Goal: Download file/media

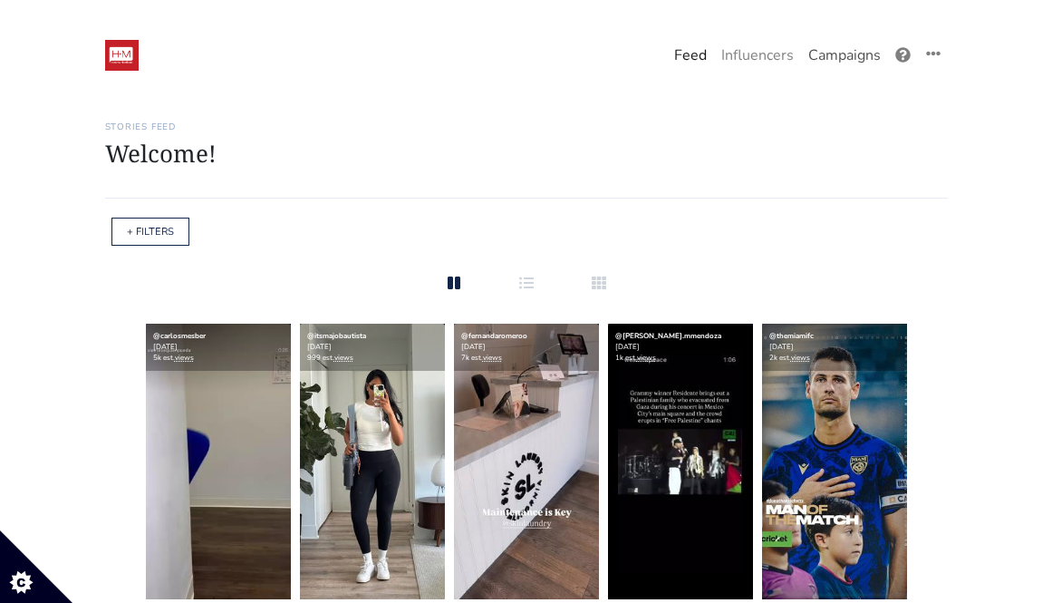
click at [856, 53] on link "Campaigns" at bounding box center [844, 55] width 87 height 36
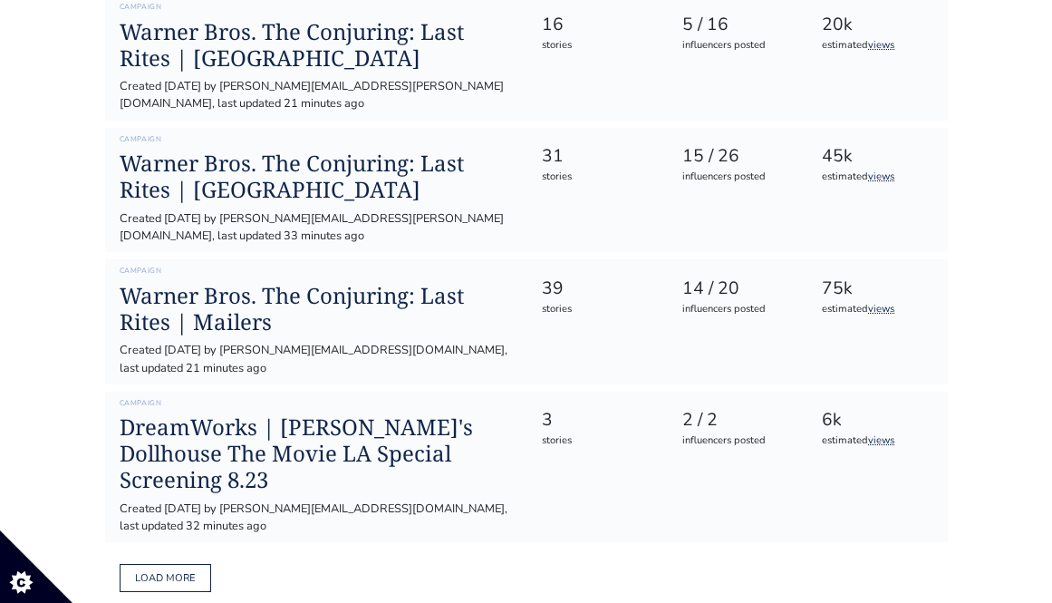
scroll to position [1175, 0]
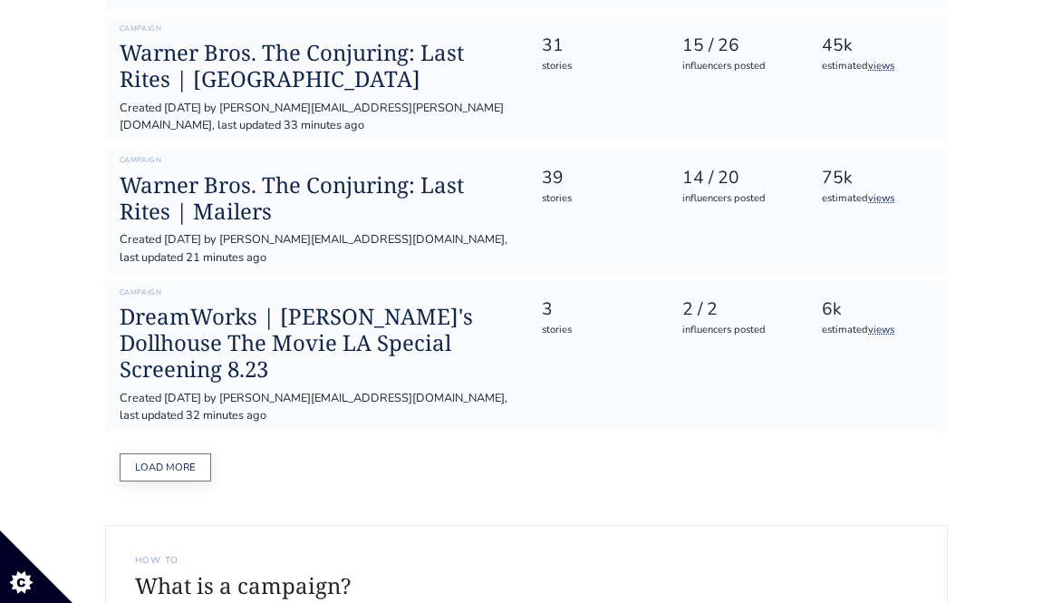
click at [163, 453] on button "Load more" at bounding box center [166, 467] width 92 height 28
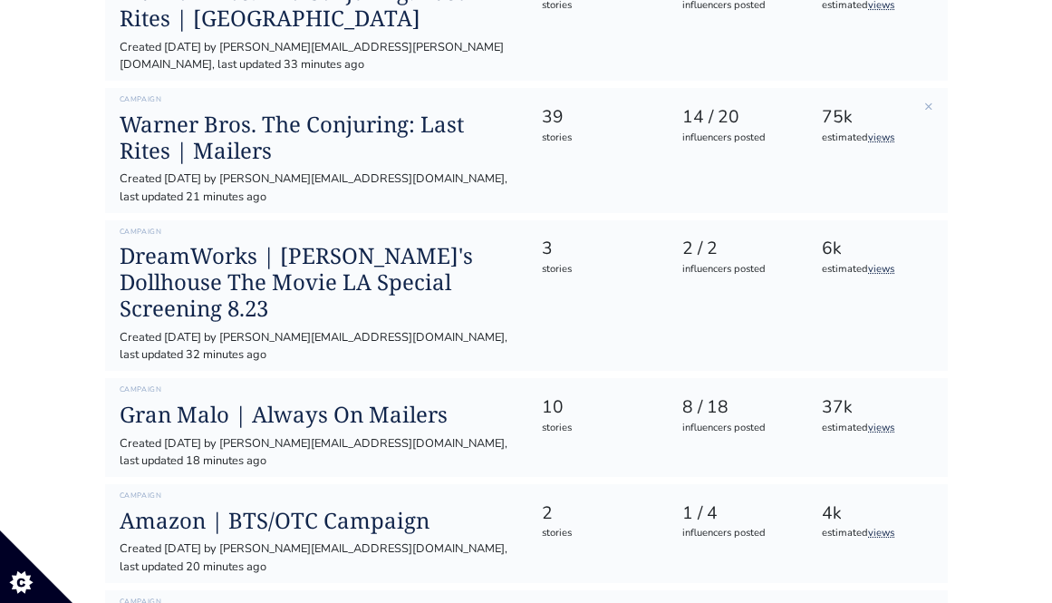
scroll to position [1237, 0]
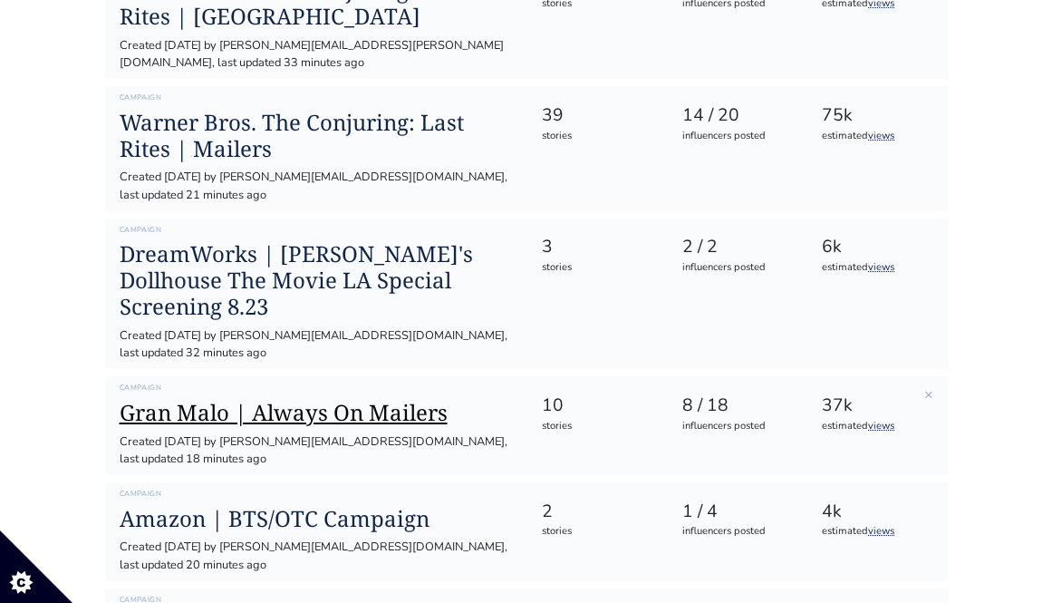
click at [416, 400] on h1 "Gran Malo | Always On Mailers" at bounding box center [316, 413] width 393 height 26
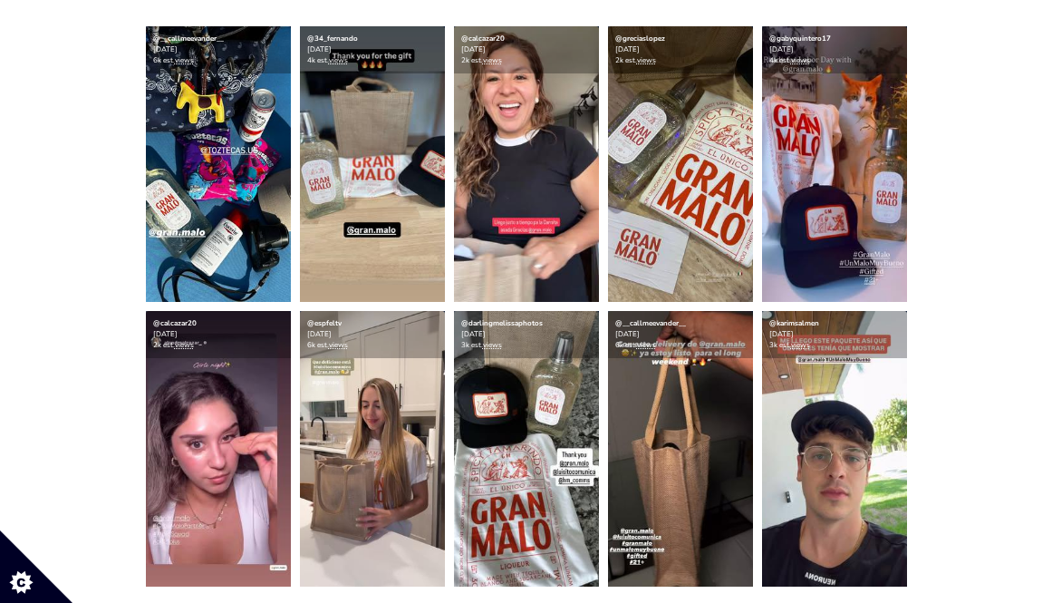
scroll to position [512, 0]
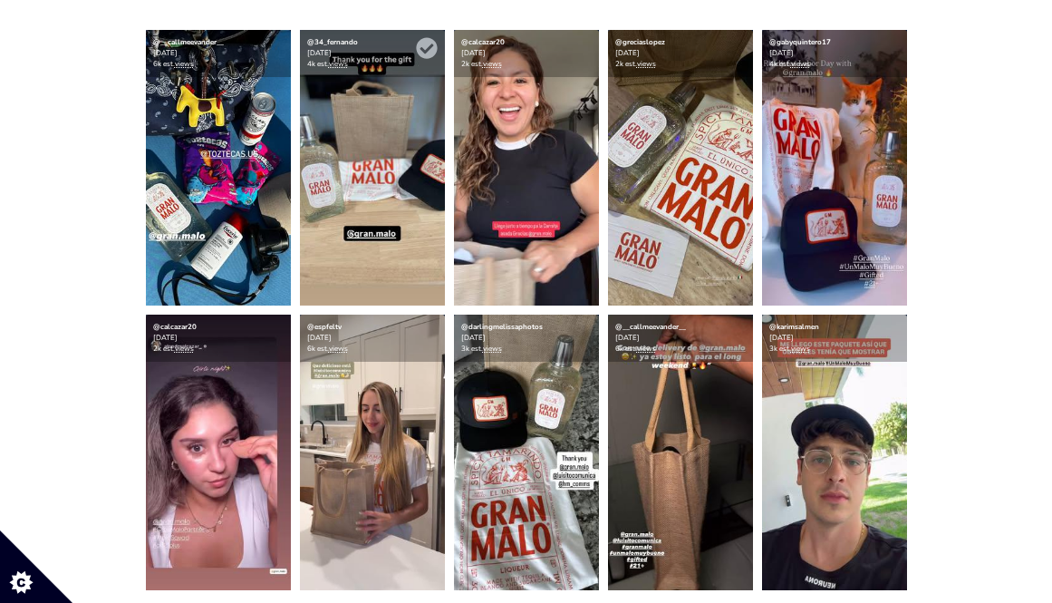
click at [353, 129] on img at bounding box center [372, 168] width 145 height 276
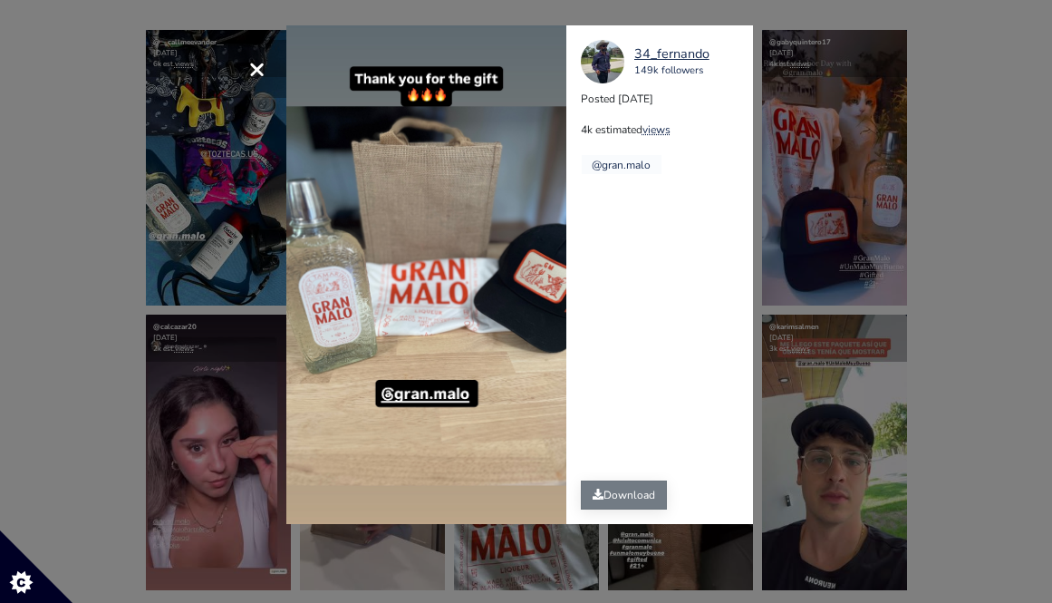
click at [640, 493] on link "Download" at bounding box center [624, 494] width 86 height 29
click at [1015, 51] on div "× 34_fernando 149k followers Posted [DATE] 4k estimated views @gran.malo" at bounding box center [526, 301] width 1052 height 603
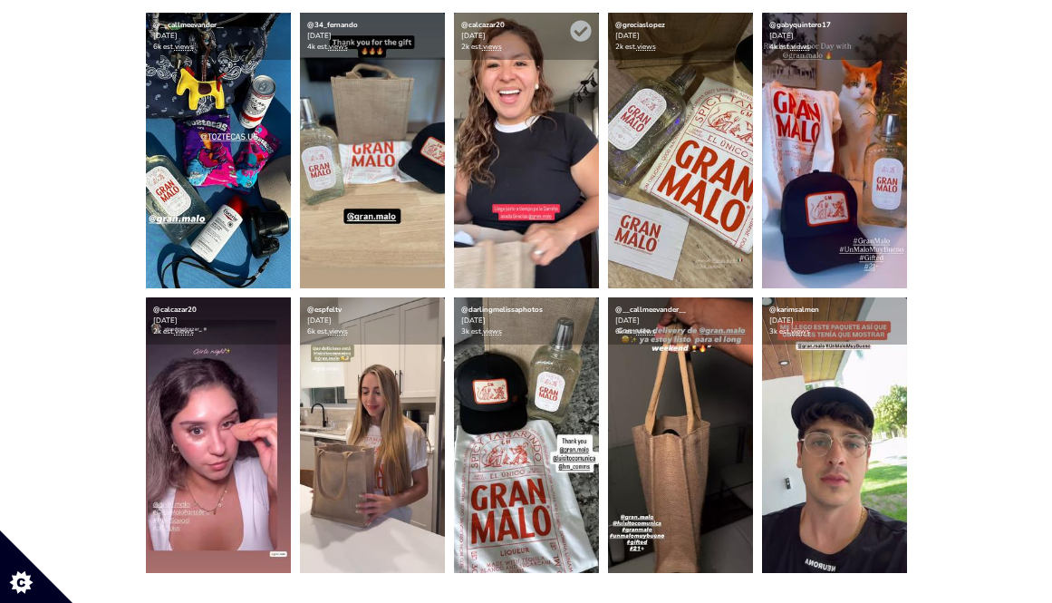
scroll to position [528, 0]
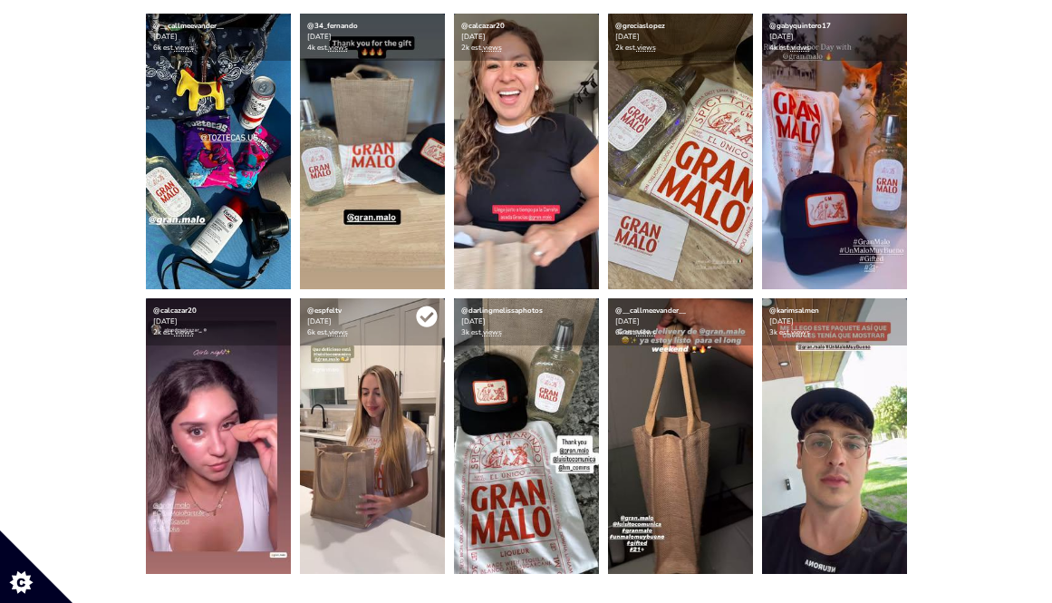
click at [424, 308] on icon at bounding box center [426, 316] width 21 height 21
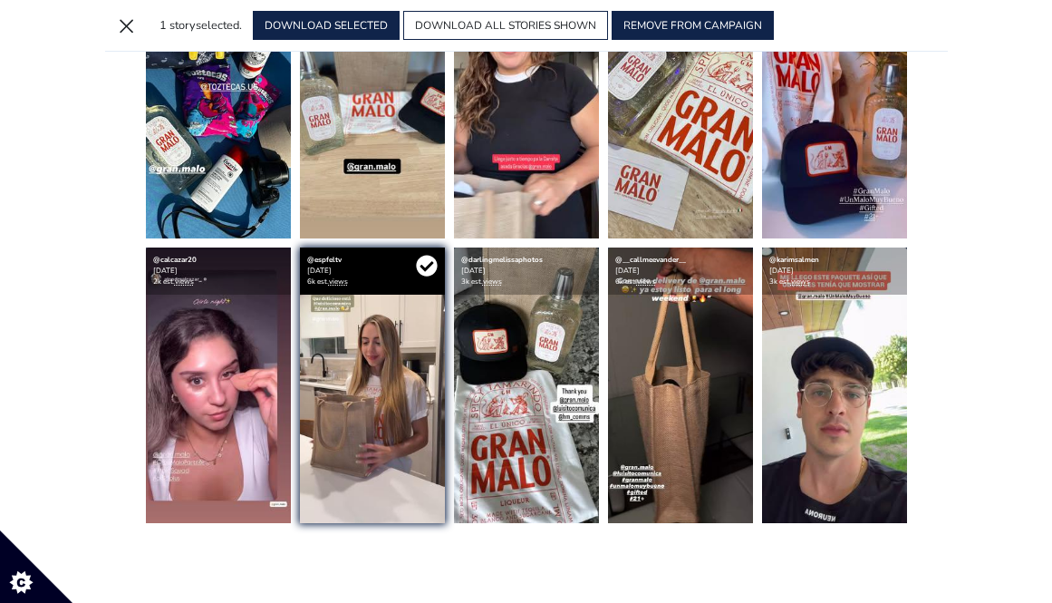
scroll to position [478, 0]
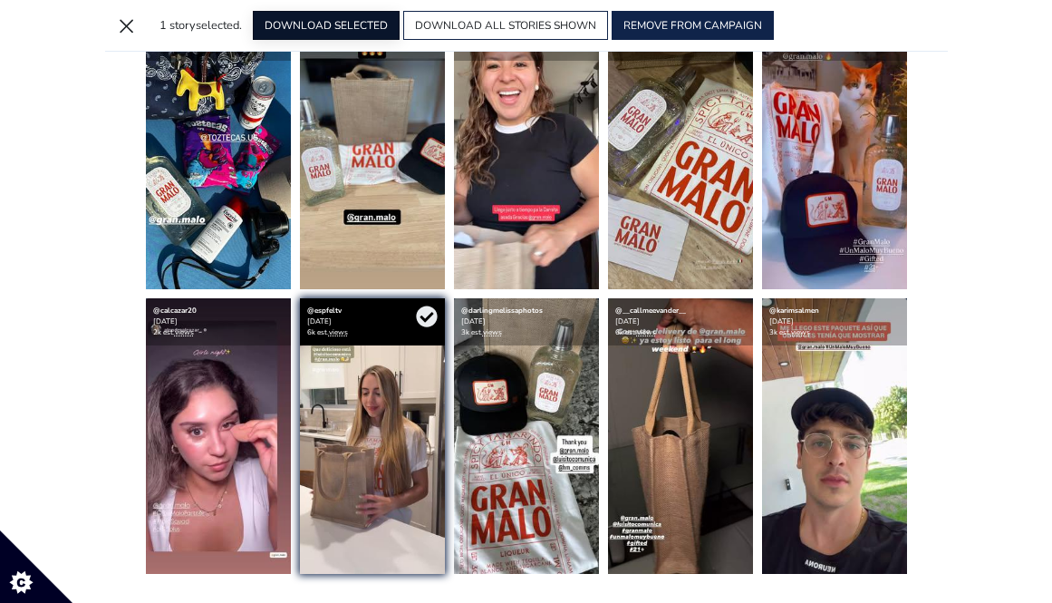
click at [324, 20] on button "DOWNLOAD SELECTED" at bounding box center [326, 25] width 147 height 29
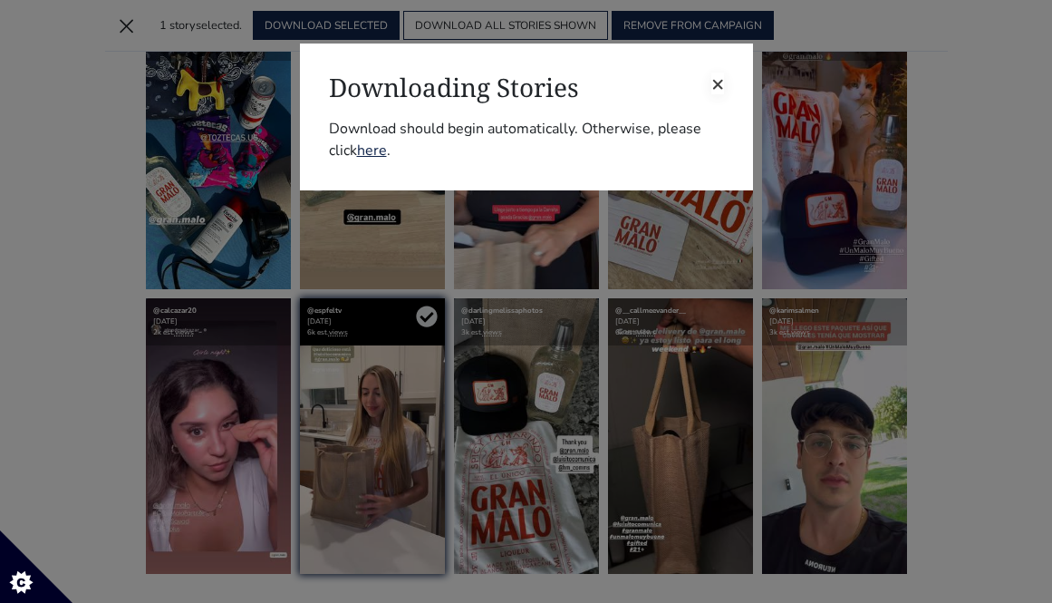
click at [712, 88] on span "×" at bounding box center [717, 83] width 13 height 29
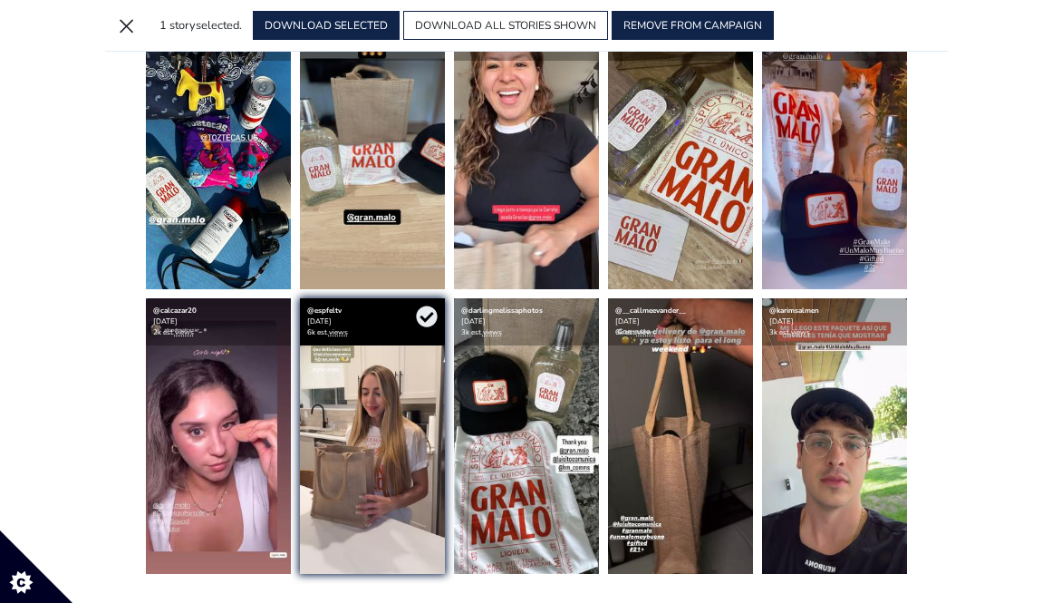
click at [916, 163] on div "@__callmeevander__ [DATE] 6k est. views @34_fernando [DATE] 4k est. views @calc…" at bounding box center [526, 294] width 843 height 560
click at [129, 19] on button "×" at bounding box center [126, 25] width 29 height 29
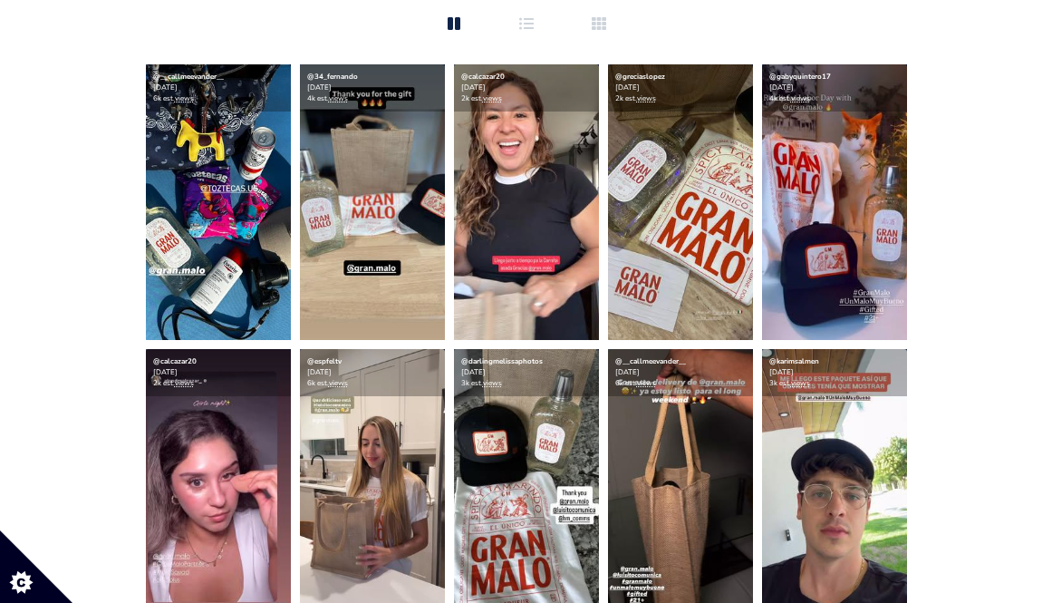
scroll to position [528, 0]
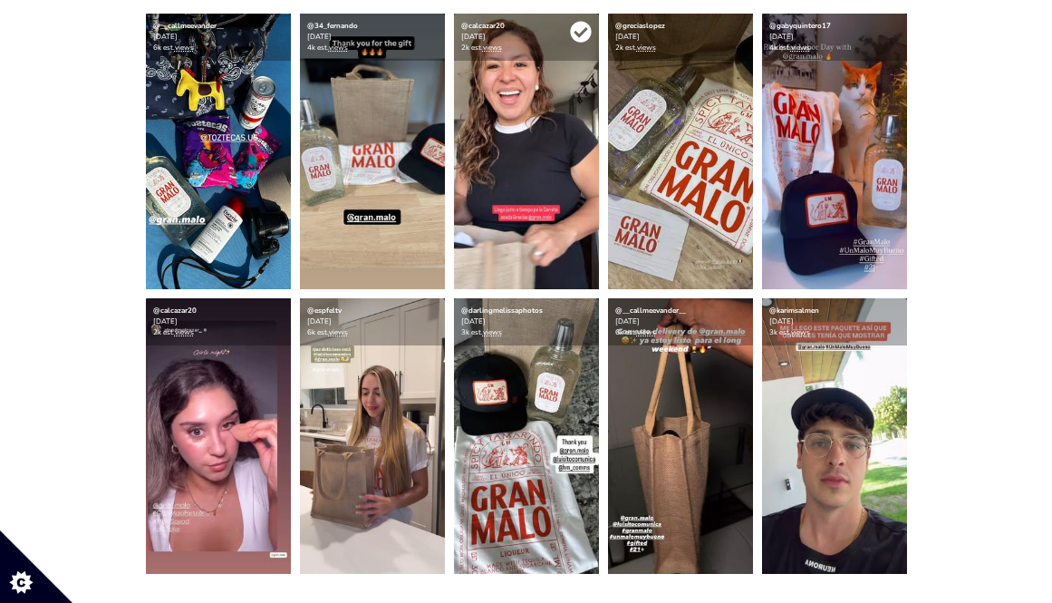
click at [583, 25] on icon at bounding box center [580, 32] width 21 height 21
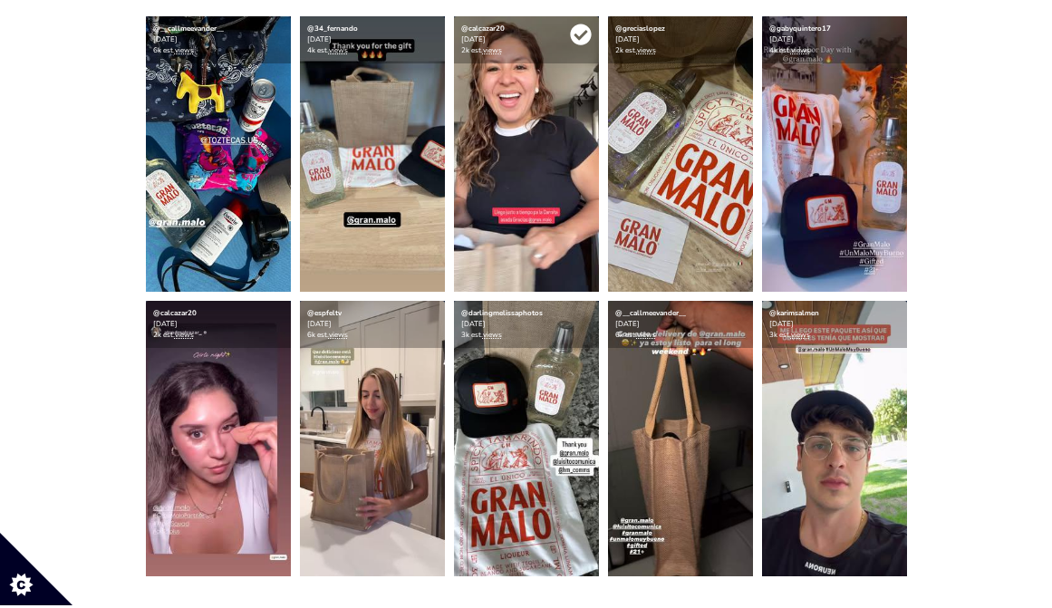
scroll to position [478, 0]
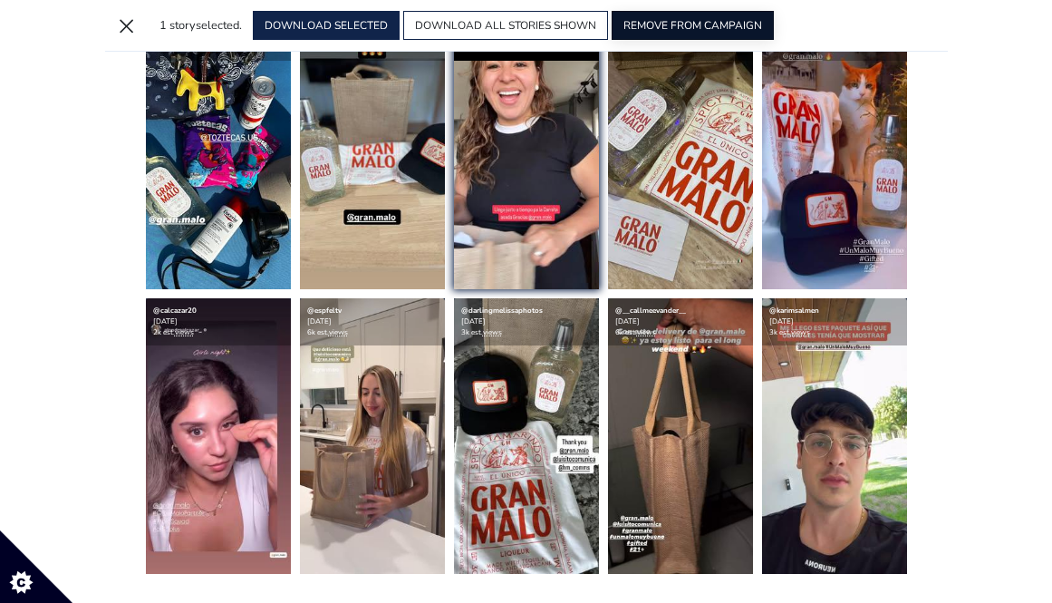
click at [708, 18] on button "REMOVE FROM CAMPAIGN" at bounding box center [693, 25] width 162 height 29
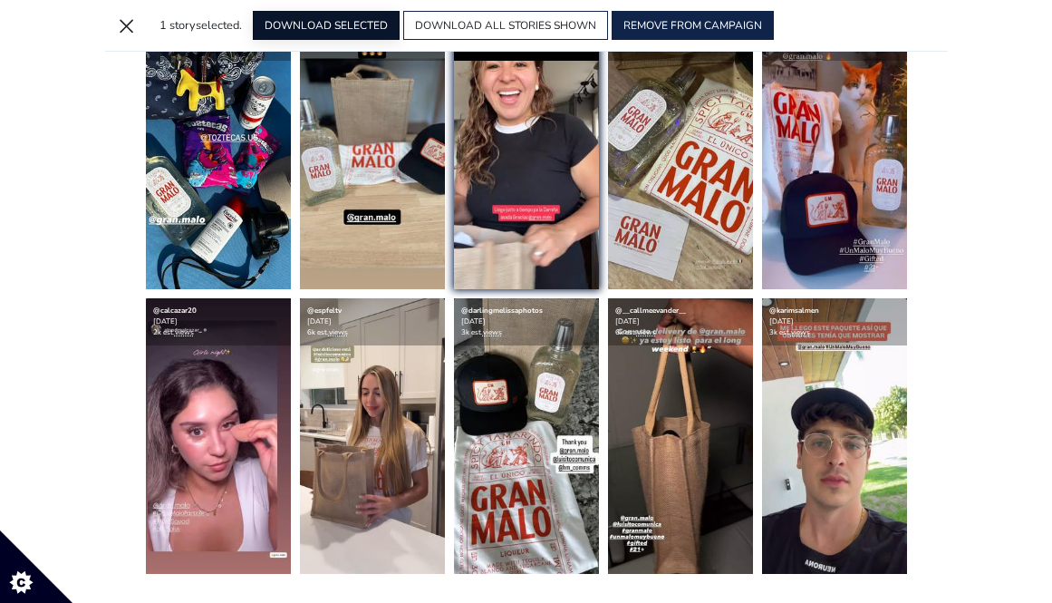
click at [317, 16] on button "DOWNLOAD SELECTED" at bounding box center [326, 25] width 147 height 29
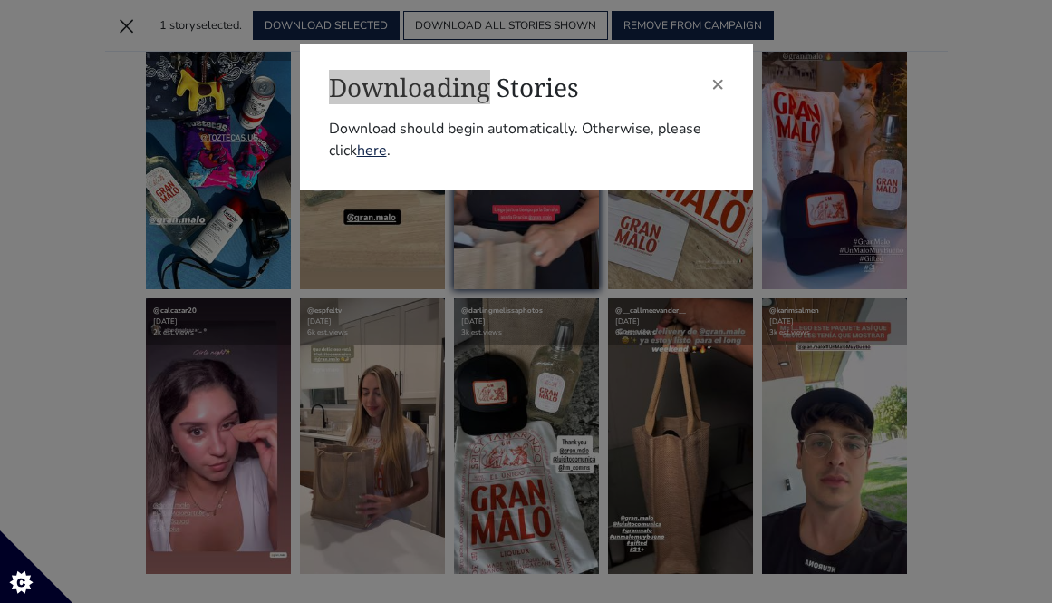
click at [648, 30] on div "× Downloading Stories Download should begin automatically. Otherwise, please cl…" at bounding box center [526, 301] width 1052 height 603
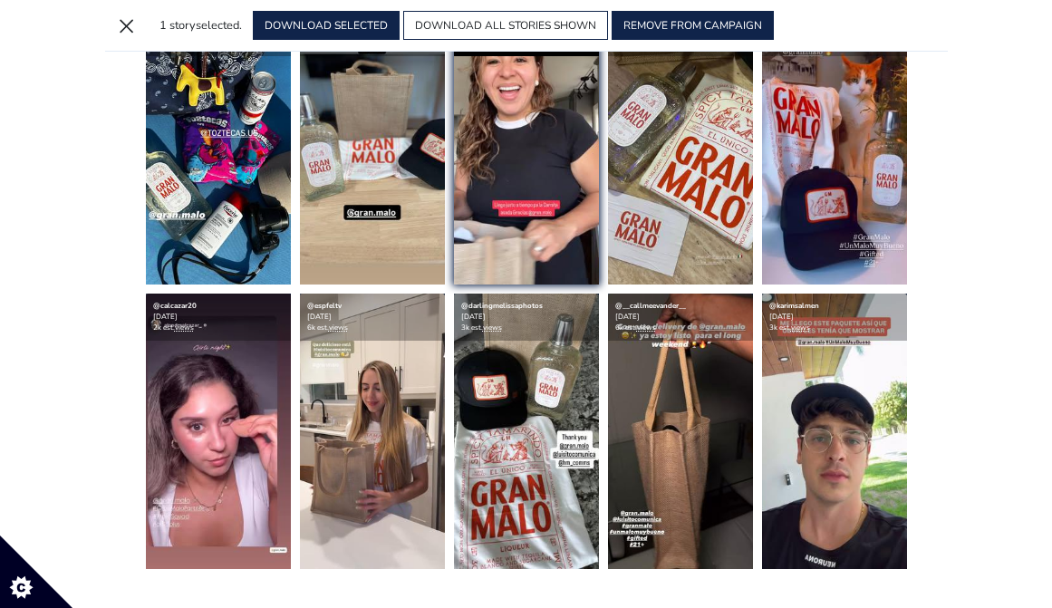
scroll to position [481, 0]
